Goal: Task Accomplishment & Management: Complete application form

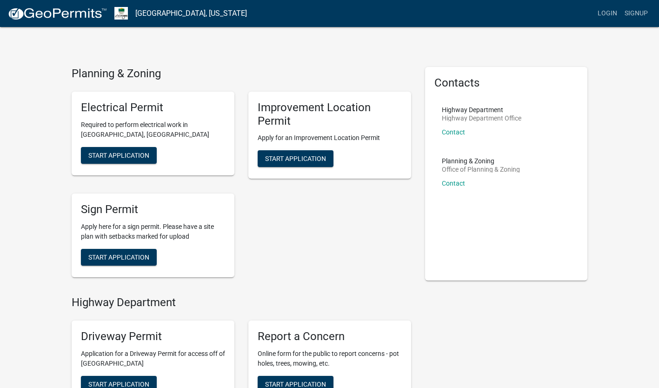
click at [331, 106] on h5 "Improvement Location Permit" at bounding box center [329, 114] width 144 height 27
click at [313, 158] on span "Start Application" at bounding box center [295, 158] width 61 height 7
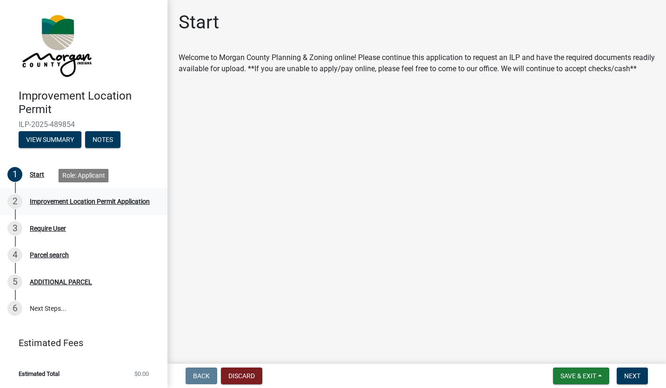
click at [98, 202] on div "Improvement Location Permit Application" at bounding box center [90, 201] width 120 height 7
click at [639, 376] on span "Next" at bounding box center [632, 375] width 16 height 7
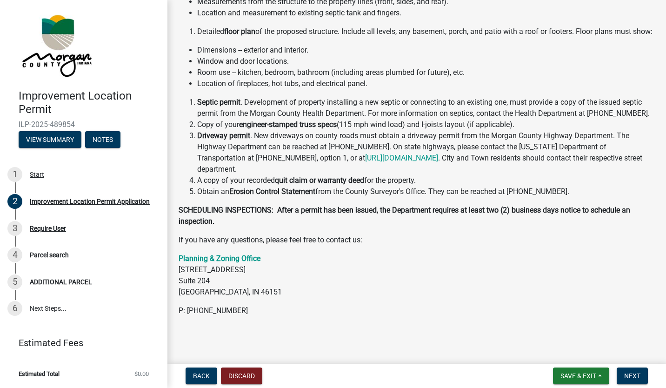
scroll to position [185, 0]
click at [150, 46] on link at bounding box center [79, 44] width 145 height 74
click at [622, 377] on button "Next" at bounding box center [631, 375] width 31 height 17
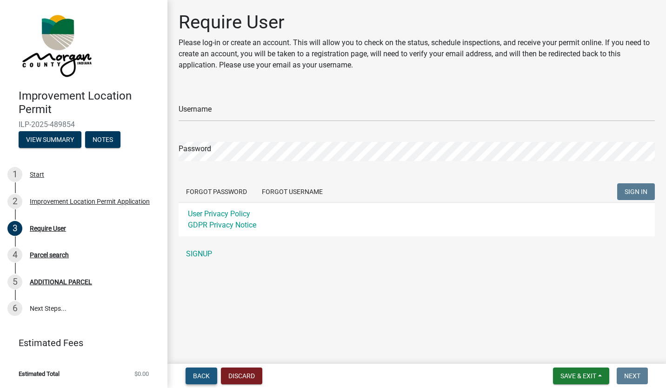
click at [211, 376] on button "Back" at bounding box center [201, 375] width 32 height 17
